Goal: Task Accomplishment & Management: Complete application form

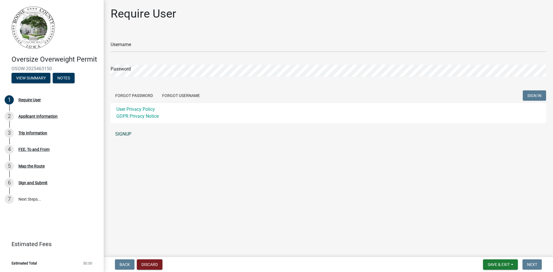
click at [126, 131] on link "SIGNUP" at bounding box center [329, 134] width 436 height 12
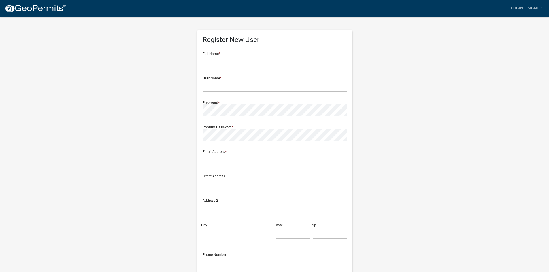
click at [244, 64] on input "text" at bounding box center [275, 62] width 144 height 12
type input "[PERSON_NAME]"
type input "BorsheimCrane"
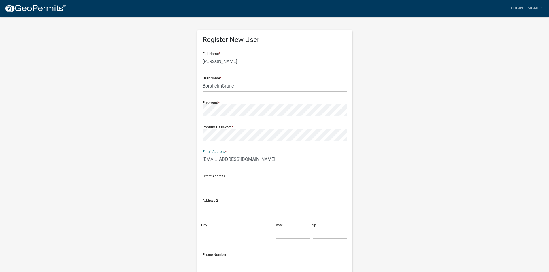
type input "[EMAIL_ADDRESS][DOMAIN_NAME]"
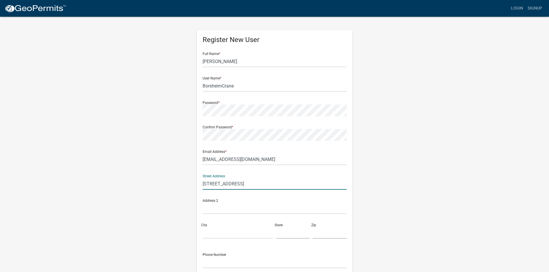
type input "[STREET_ADDRESS]"
type input "West Fargo"
type input "ND"
type input "58078"
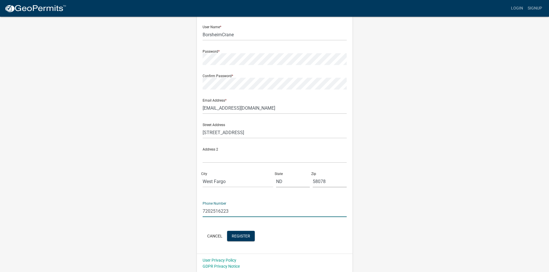
scroll to position [52, 0]
type input "7202516223"
click at [241, 233] on span "Register" at bounding box center [241, 235] width 18 height 5
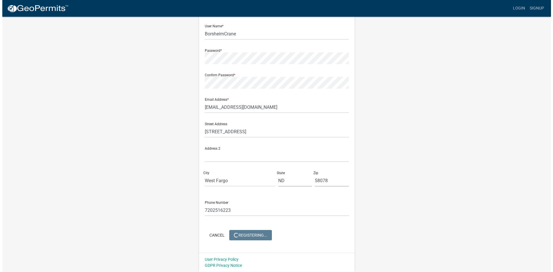
scroll to position [0, 0]
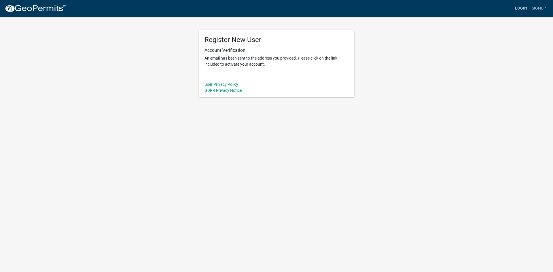
click at [521, 9] on link "Login" at bounding box center [521, 8] width 17 height 11
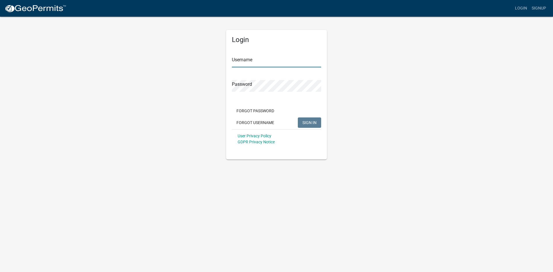
type input "BorsheimCrane"
click at [316, 124] on span "SIGN IN" at bounding box center [309, 122] width 14 height 5
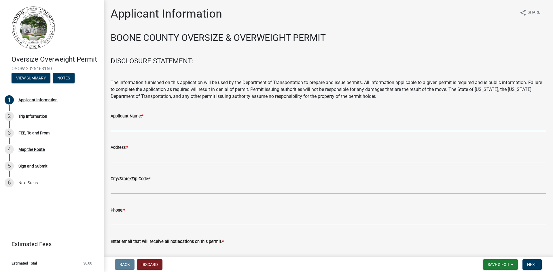
click at [201, 125] on input "Applicant Name: *" at bounding box center [329, 126] width 436 height 12
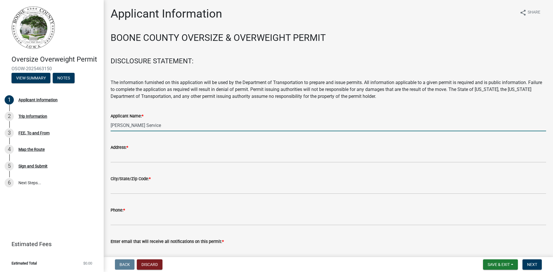
type input "[PERSON_NAME] Service"
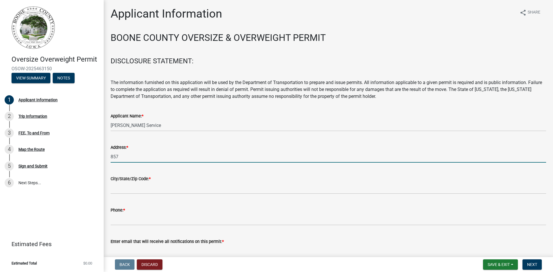
type input "[STREET_ADDRESS]"
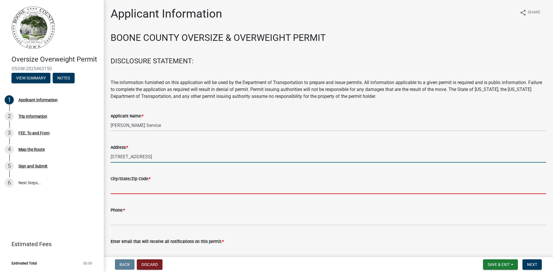
type input "West Fargo"
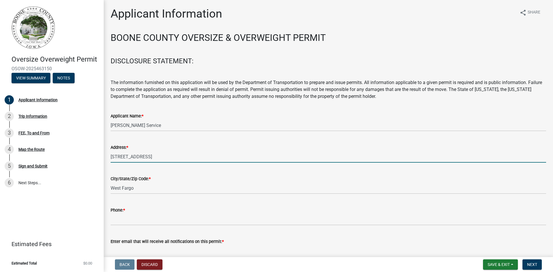
type input "7202516223"
type input "[EMAIL_ADDRESS][DOMAIN_NAME]"
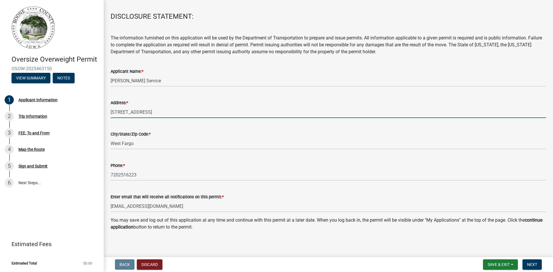
scroll to position [48, 0]
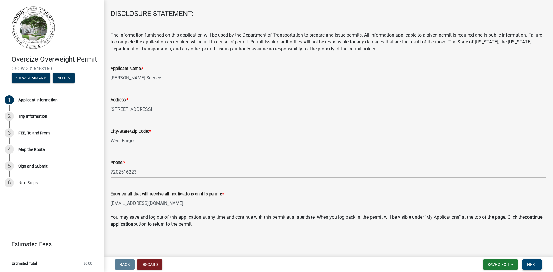
click at [539, 267] on button "Next" at bounding box center [532, 265] width 19 height 10
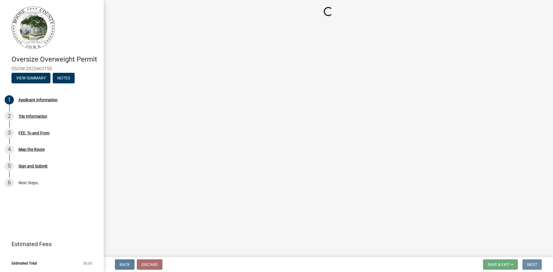
scroll to position [0, 0]
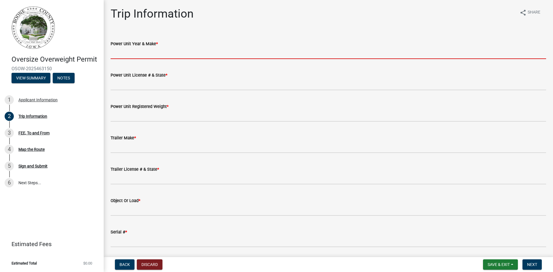
click at [197, 56] on input "Power Unit Year & Make *" at bounding box center [329, 53] width 436 height 12
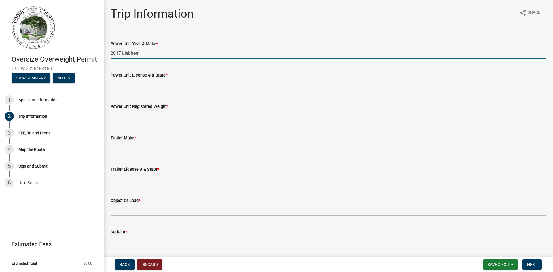
type input "2017 Liebherr"
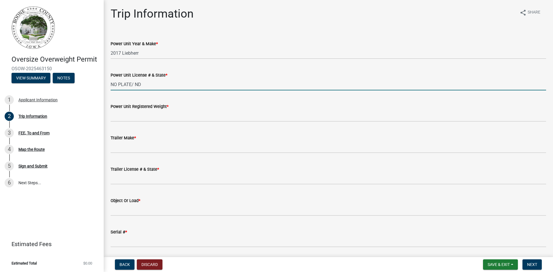
type input "NO PLATE/ ND"
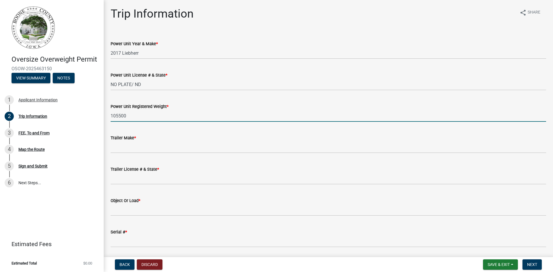
type input "105500"
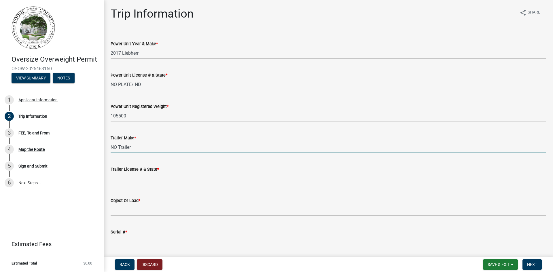
type input "NO Trailer"
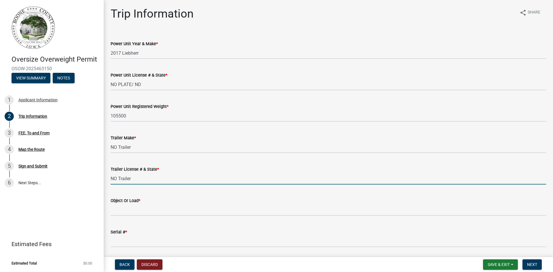
type input "NO Trailer"
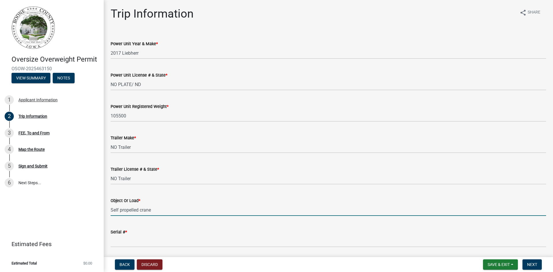
type input "Self propelled crane"
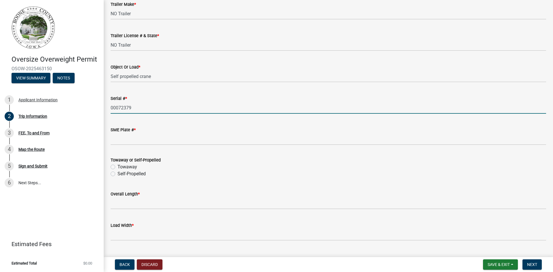
scroll to position [144, 0]
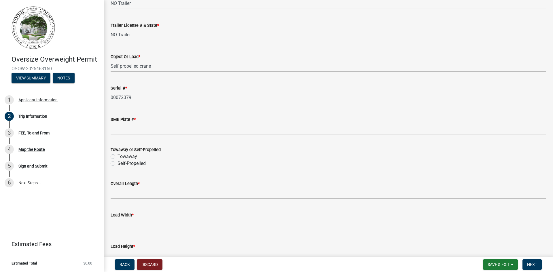
type input "00072379"
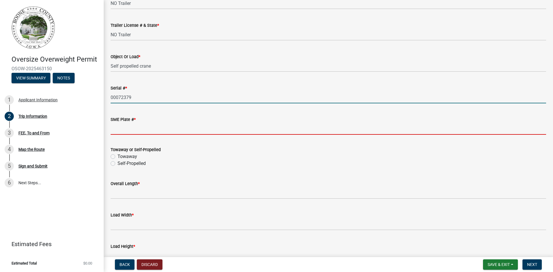
click at [194, 133] on input "SME Plate # *" at bounding box center [329, 129] width 436 height 12
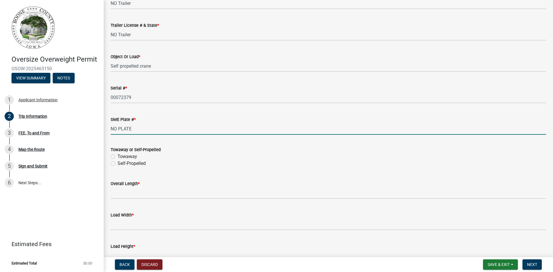
type input "NO PLATE"
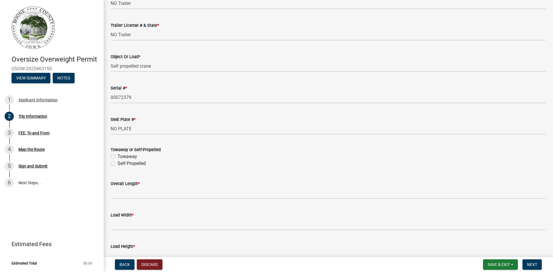
click at [118, 163] on label "Self-Propelled" at bounding box center [132, 163] width 28 height 7
click at [118, 163] on input "Self-Propelled" at bounding box center [120, 162] width 4 height 4
radio input "true"
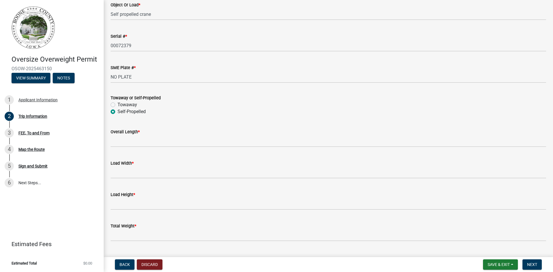
scroll to position [202, 0]
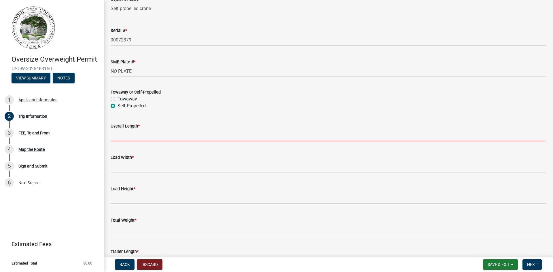
click at [142, 136] on input "Overall Length *" at bounding box center [329, 136] width 436 height 12
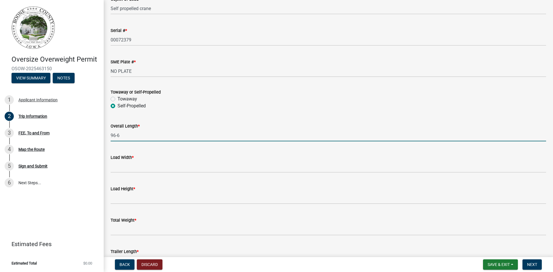
type input "96-6"
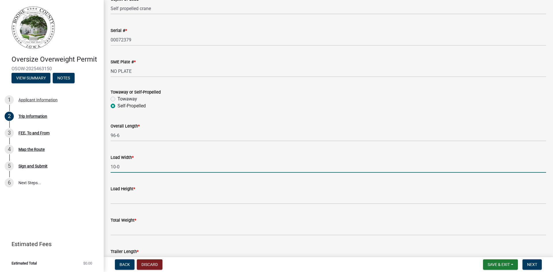
type input "10-0"
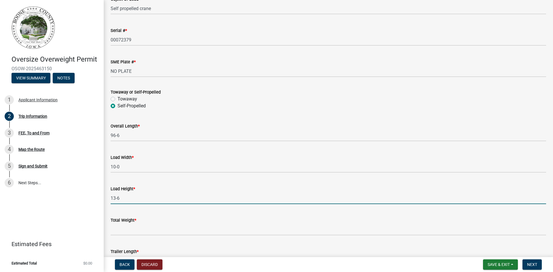
type input "13-6"
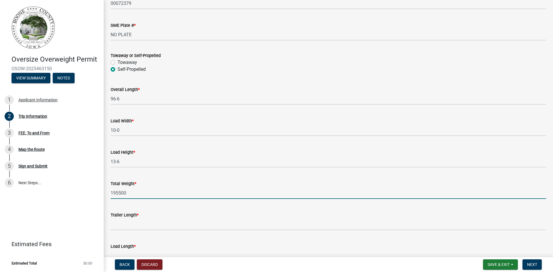
scroll to position [288, 0]
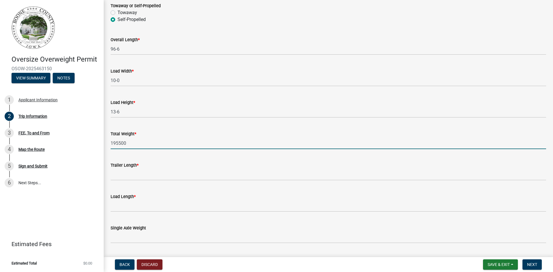
type input "195500"
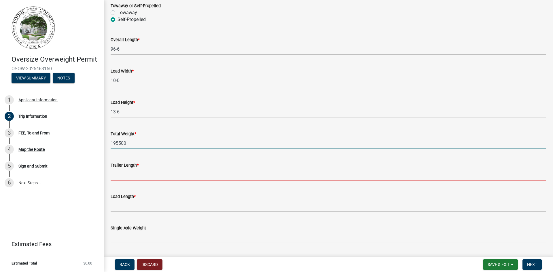
click at [177, 176] on input "Trailer Length *" at bounding box center [329, 175] width 436 height 12
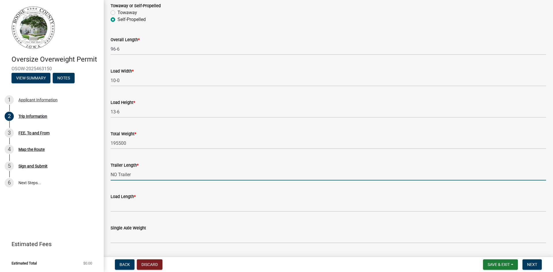
type input "NO Trailer"
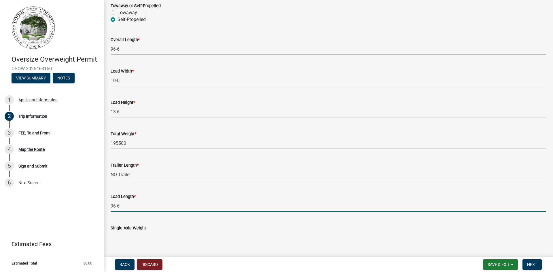
type input "96-6"
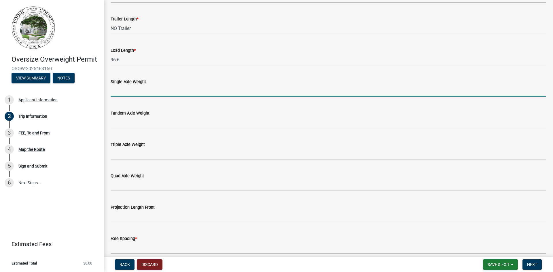
scroll to position [406, 0]
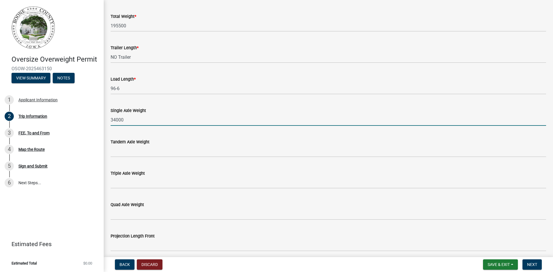
type input "34000"
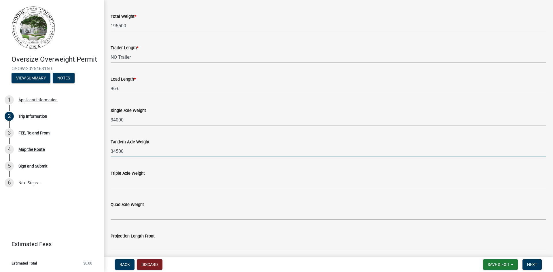
type input "34500"
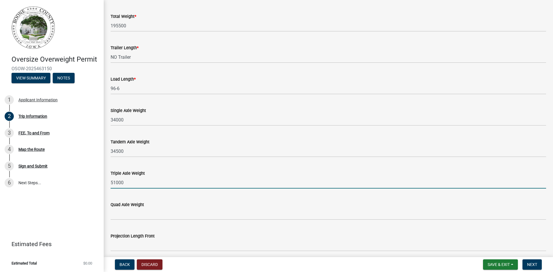
type input "51000"
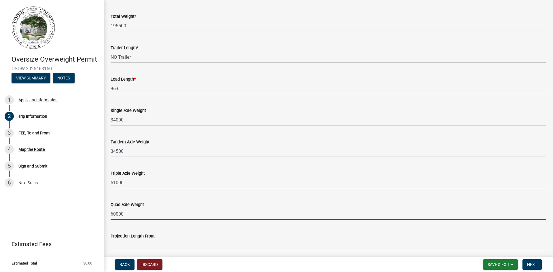
type input "60000"
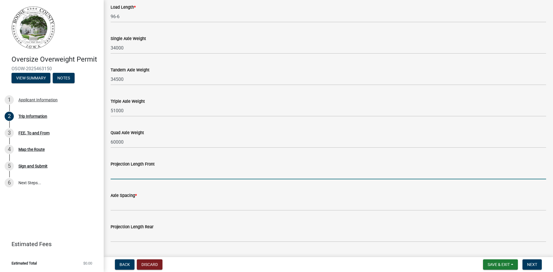
scroll to position [492, 0]
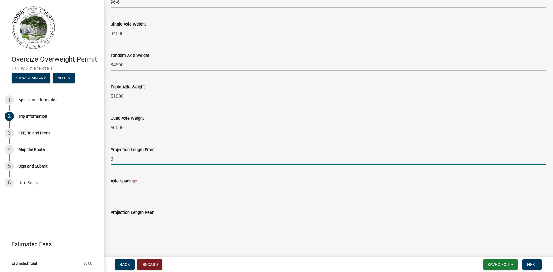
type input "0"
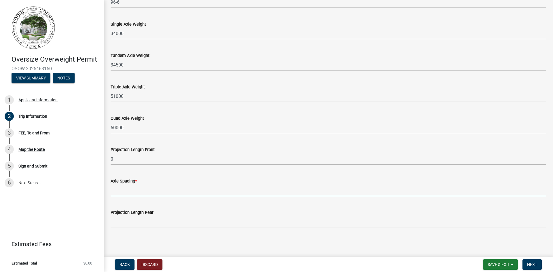
click at [157, 187] on input "Axle Spacing *" at bounding box center [329, 191] width 436 height 12
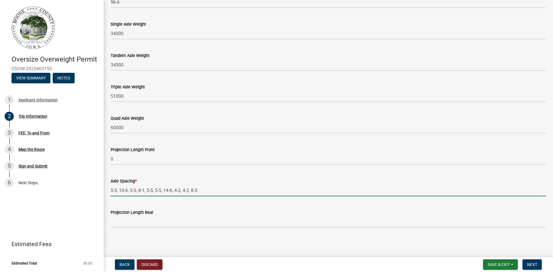
type input "5-5, 10-6, 5-5, 8-1, 5-5, 5-5, 14-6, 4-2, 4-2, 8-3"
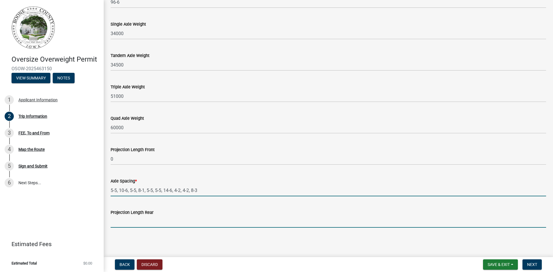
click at [158, 221] on input "Projection Length Rear" at bounding box center [329, 222] width 436 height 12
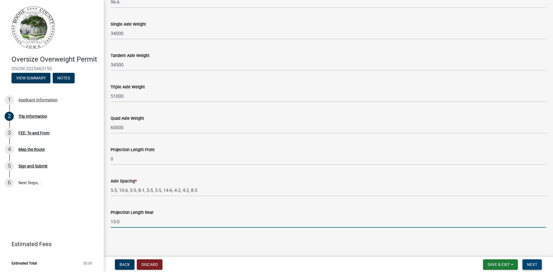
type input "15-0"
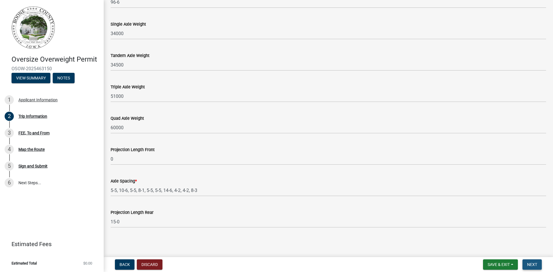
click at [537, 267] on span "Next" at bounding box center [532, 264] width 10 height 5
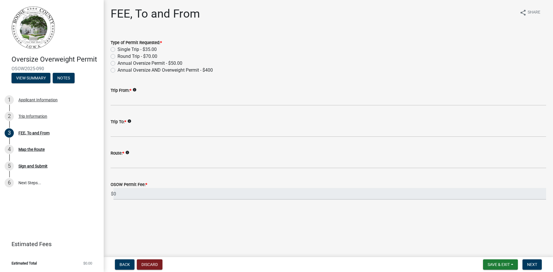
click at [118, 49] on label "Single Trip - $35.00" at bounding box center [137, 49] width 39 height 7
click at [118, 49] on input "Single Trip - $35.00" at bounding box center [120, 48] width 4 height 4
radio input "true"
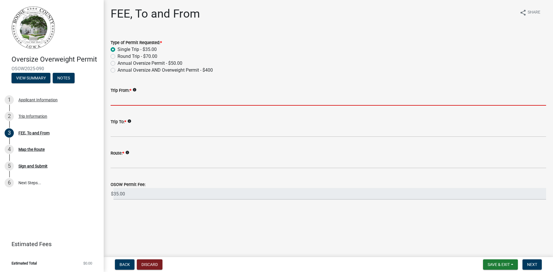
click at [144, 101] on input "Trip From: *" at bounding box center [329, 100] width 436 height 12
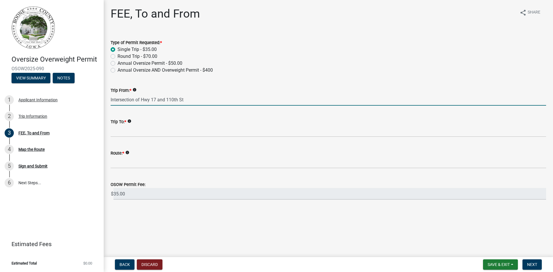
type input "Intersection of Hwy 17 and 110th St"
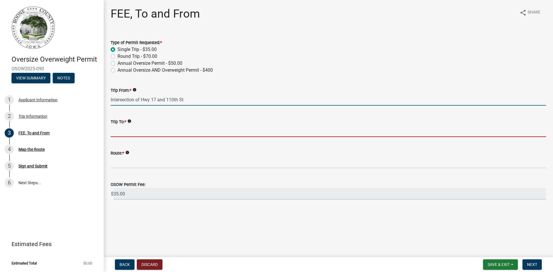
click at [136, 135] on input "Trip To: *" at bounding box center [329, 131] width 436 height 12
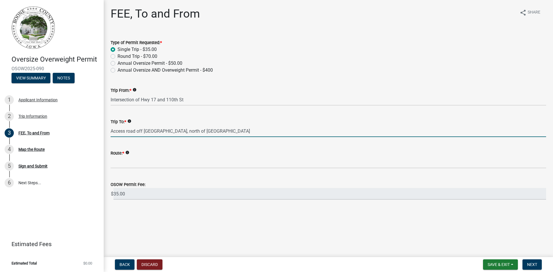
type input "Access road off [GEOGRAPHIC_DATA], north of [GEOGRAPHIC_DATA]"
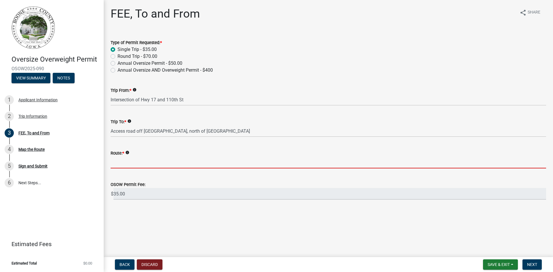
click at [175, 165] on input "Route: *" at bounding box center [329, 163] width 436 height 12
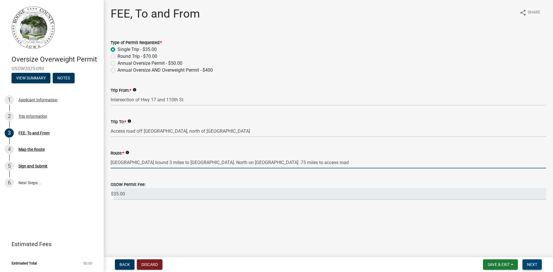
type input "[GEOGRAPHIC_DATA] bound 3 miles to [GEOGRAPHIC_DATA]. North on [GEOGRAPHIC_DATA…"
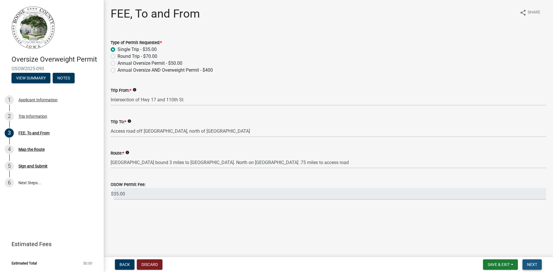
click at [534, 264] on span "Next" at bounding box center [532, 264] width 10 height 5
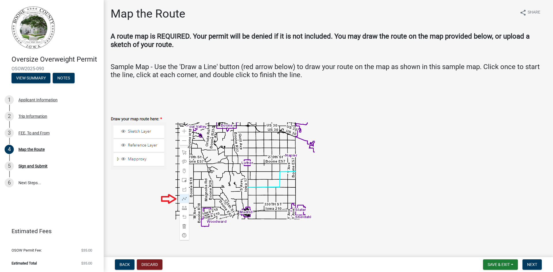
click at [183, 130] on img at bounding box center [213, 173] width 204 height 136
click at [184, 132] on img at bounding box center [213, 173] width 204 height 136
click at [145, 133] on img at bounding box center [213, 173] width 204 height 136
click at [123, 135] on img at bounding box center [213, 173] width 204 height 136
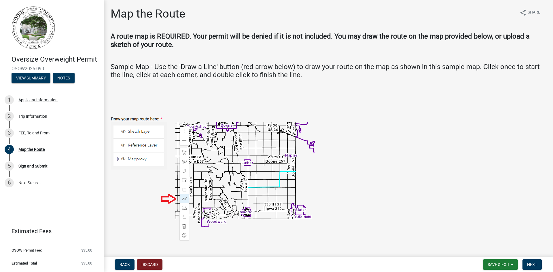
click at [125, 131] on img at bounding box center [213, 173] width 204 height 136
click at [159, 130] on img at bounding box center [213, 173] width 204 height 136
click at [182, 202] on img at bounding box center [213, 173] width 204 height 136
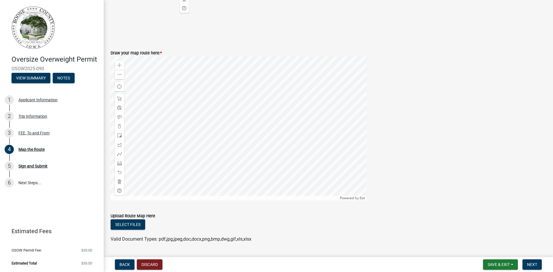
scroll to position [230, 0]
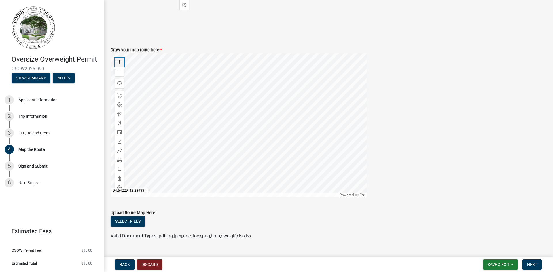
click at [117, 62] on div "Zoom in" at bounding box center [119, 62] width 9 height 9
click at [243, 178] on div at bounding box center [239, 125] width 256 height 144
click at [335, 184] on div at bounding box center [239, 125] width 256 height 144
click at [266, 151] on div at bounding box center [239, 125] width 256 height 144
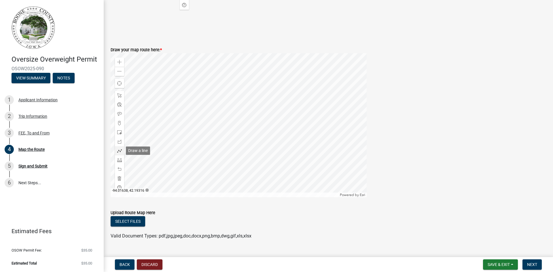
click at [121, 150] on span at bounding box center [119, 151] width 5 height 5
click at [299, 141] on div at bounding box center [239, 125] width 256 height 144
click at [252, 141] on div at bounding box center [239, 125] width 256 height 144
click at [252, 131] on div at bounding box center [239, 125] width 256 height 144
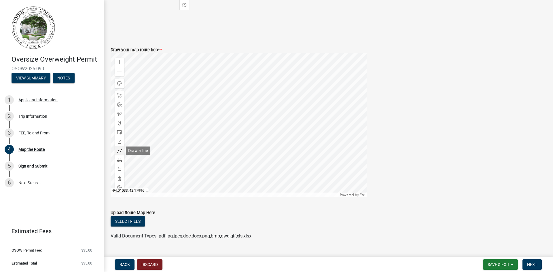
click at [119, 149] on span at bounding box center [119, 151] width 5 height 5
click at [300, 141] on div at bounding box center [239, 125] width 256 height 144
click at [252, 140] on div at bounding box center [239, 125] width 256 height 144
click at [252, 130] on div at bounding box center [239, 125] width 256 height 144
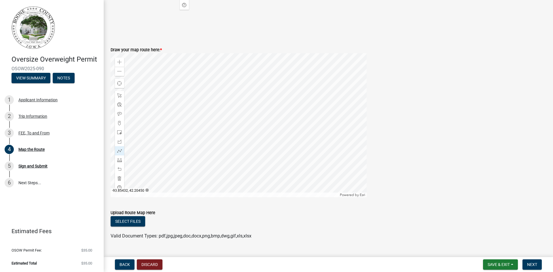
click at [252, 131] on div at bounding box center [239, 125] width 256 height 144
click at [535, 265] on span "Next" at bounding box center [532, 264] width 10 height 5
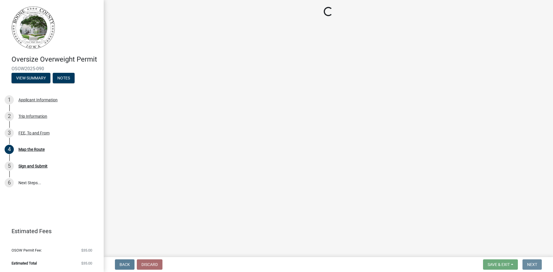
scroll to position [0, 0]
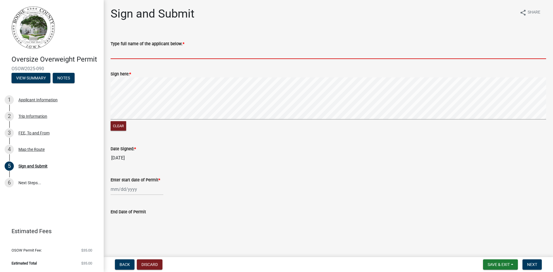
click at [176, 55] on input "Type full name of the applicant below. *" at bounding box center [329, 53] width 436 height 12
type input "[PERSON_NAME]"
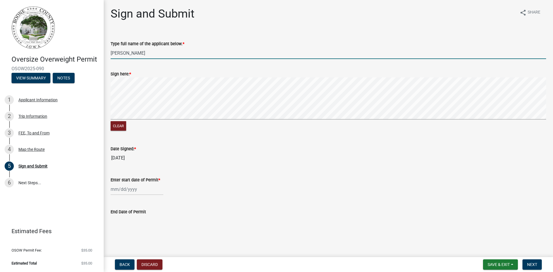
select select "8"
select select "2025"
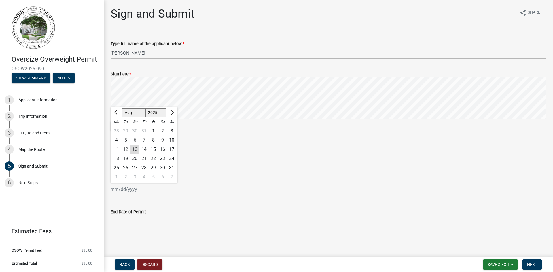
click at [122, 189] on div "[PERSON_NAME] Feb Mar Apr [PERSON_NAME][DATE] Oct Nov [DATE] 1526 1527 1528 152…" at bounding box center [137, 190] width 53 height 12
click at [137, 152] on div "13" at bounding box center [134, 149] width 9 height 9
type input "[DATE]"
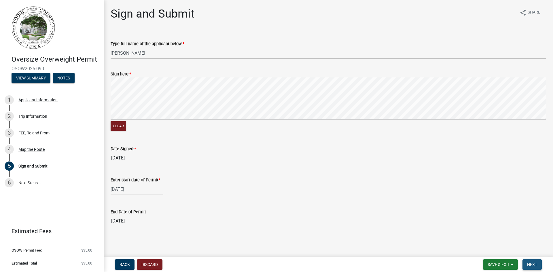
click at [533, 263] on span "Next" at bounding box center [532, 264] width 10 height 5
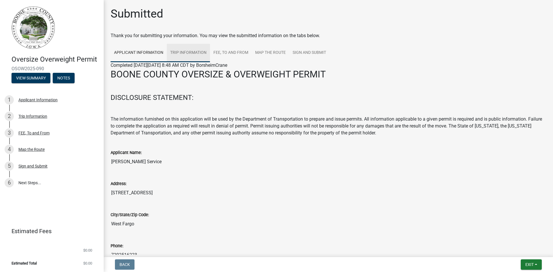
click at [183, 56] on link "Trip Information" at bounding box center [188, 53] width 43 height 18
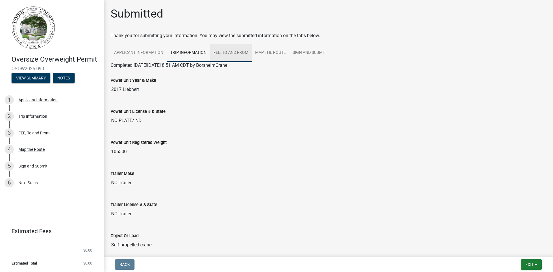
click at [215, 54] on link "FEE, To and From" at bounding box center [231, 53] width 42 height 18
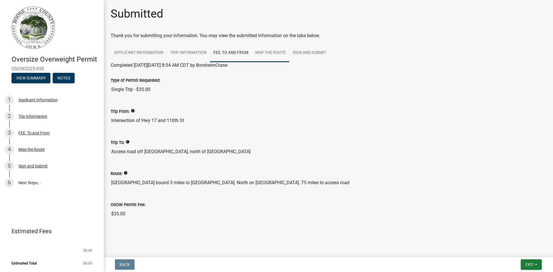
click at [258, 55] on link "Map the Route" at bounding box center [270, 53] width 37 height 18
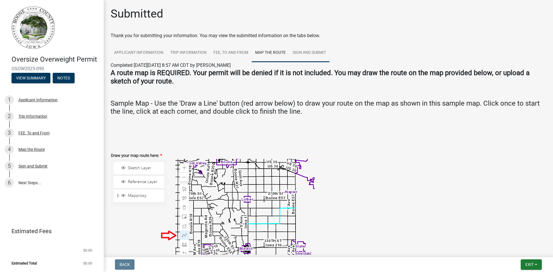
click at [317, 53] on link "Sign and Submit" at bounding box center [309, 53] width 40 height 18
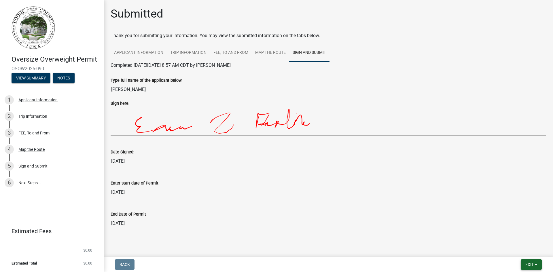
click at [532, 267] on button "Exit" at bounding box center [531, 265] width 21 height 10
click at [520, 250] on button "Save & Exit" at bounding box center [519, 250] width 46 height 14
